Goal: Information Seeking & Learning: Check status

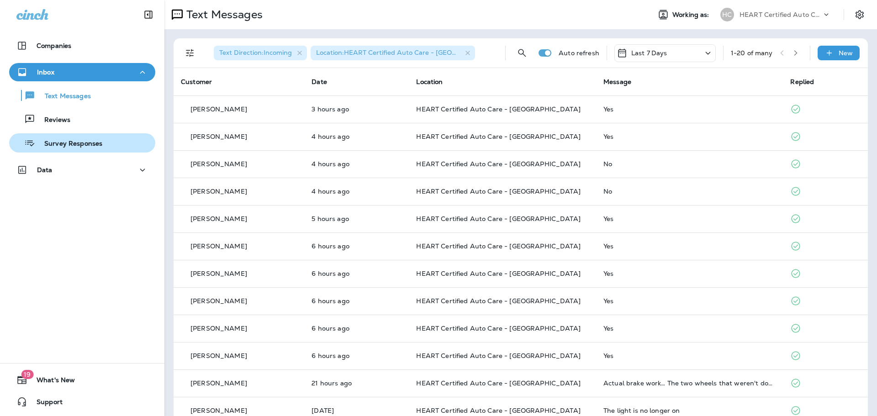
click at [57, 139] on div "Survey Responses" at bounding box center [58, 143] width 90 height 14
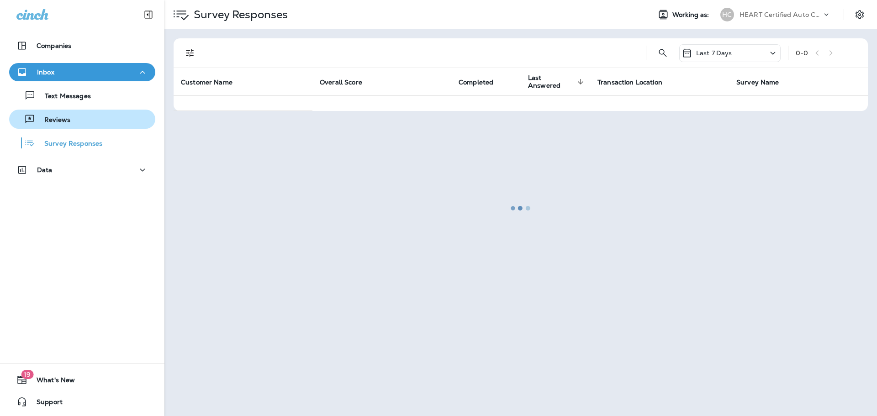
click at [64, 123] on p "Reviews" at bounding box center [52, 120] width 35 height 9
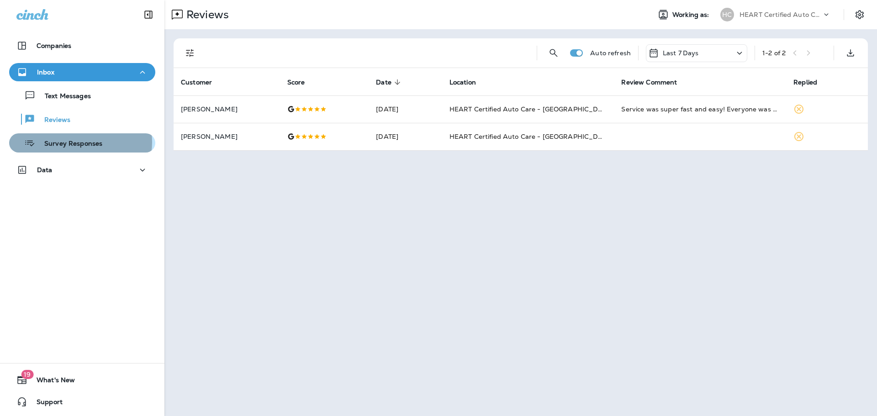
click at [79, 142] on p "Survey Responses" at bounding box center [68, 144] width 67 height 9
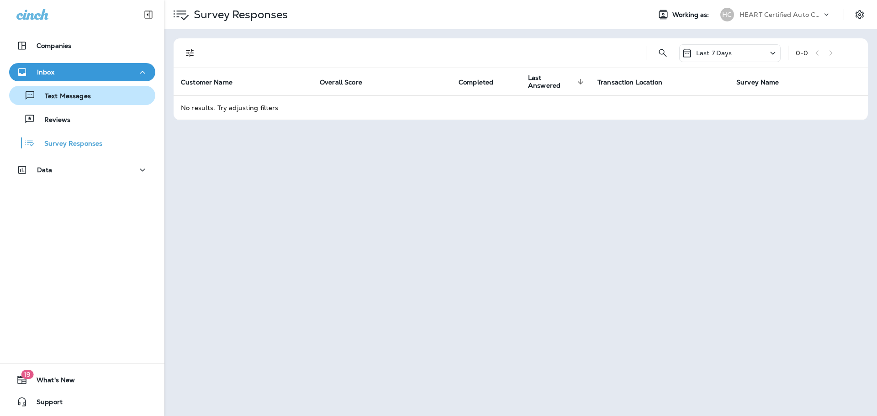
click at [62, 97] on p "Text Messages" at bounding box center [63, 96] width 55 height 9
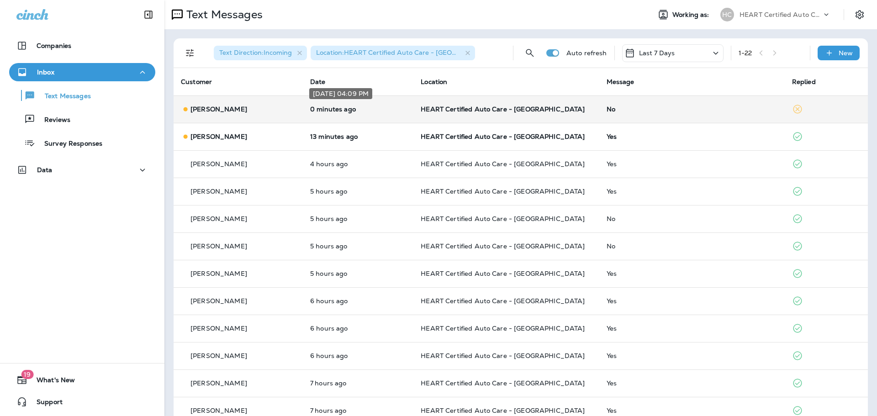
click at [349, 111] on p "0 minutes ago" at bounding box center [358, 108] width 96 height 7
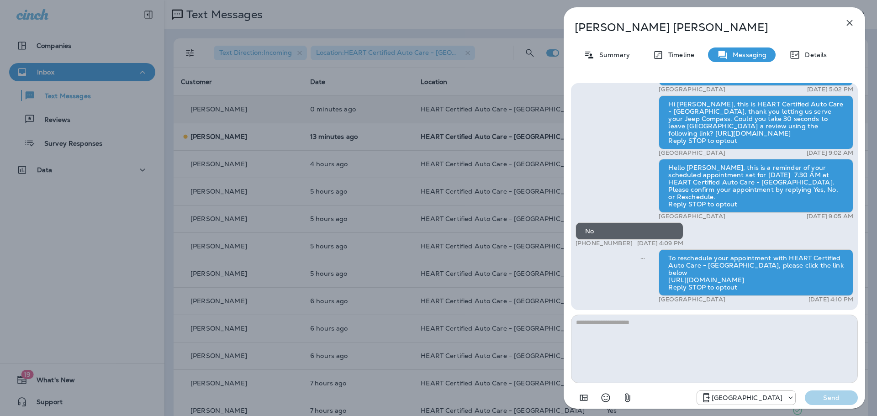
click at [853, 23] on icon "button" at bounding box center [849, 22] width 11 height 11
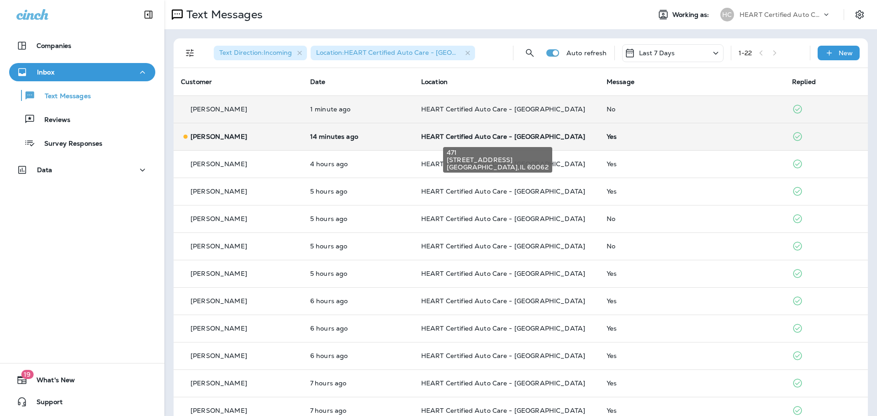
click at [538, 136] on span "HEART Certified Auto Care - [GEOGRAPHIC_DATA]" at bounding box center [503, 136] width 164 height 8
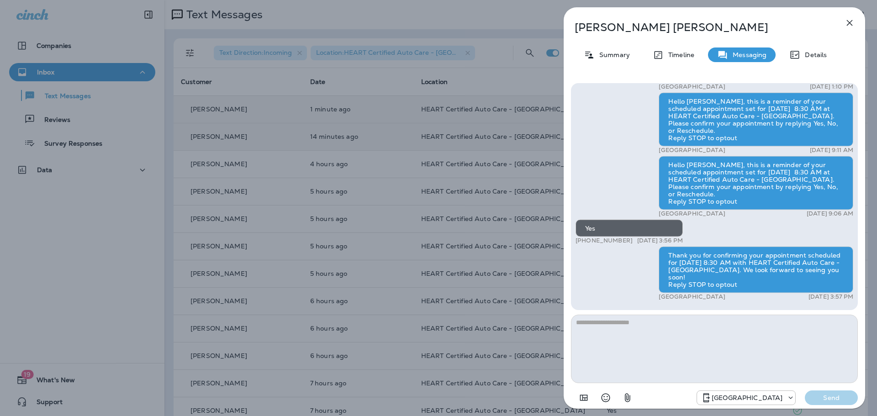
click at [843, 29] on button "button" at bounding box center [849, 23] width 18 height 18
